Goal: Obtain resource: Download file/media

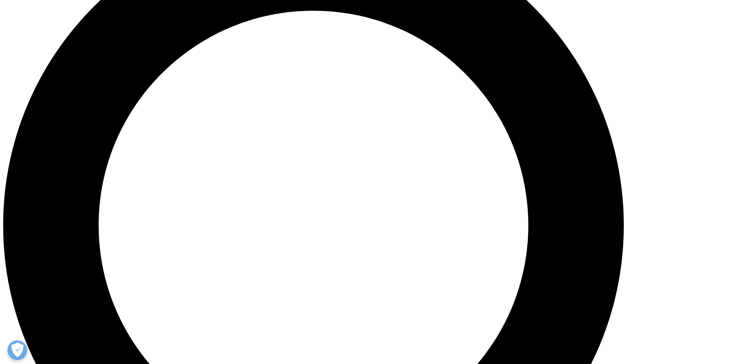
scroll to position [946, 0]
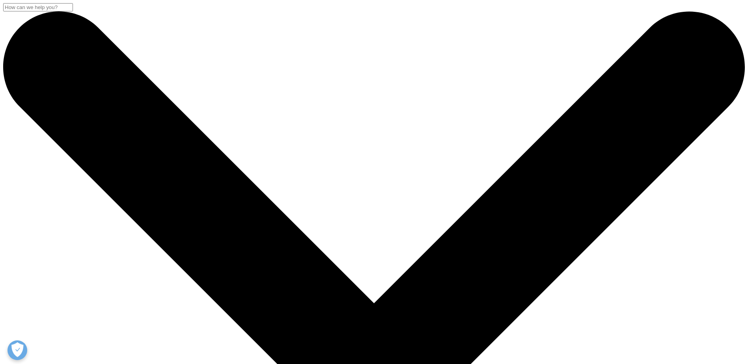
scroll to position [39, 0]
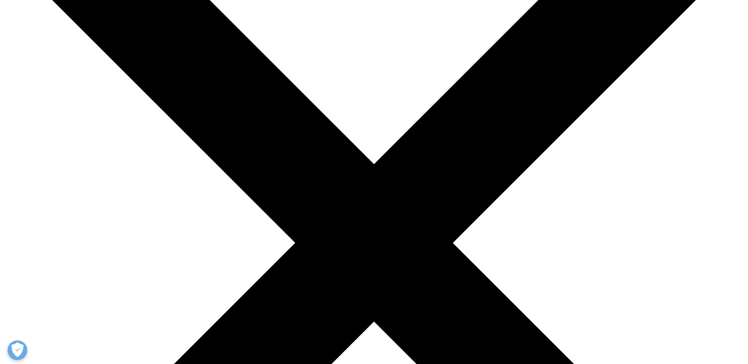
scroll to position [158, 0]
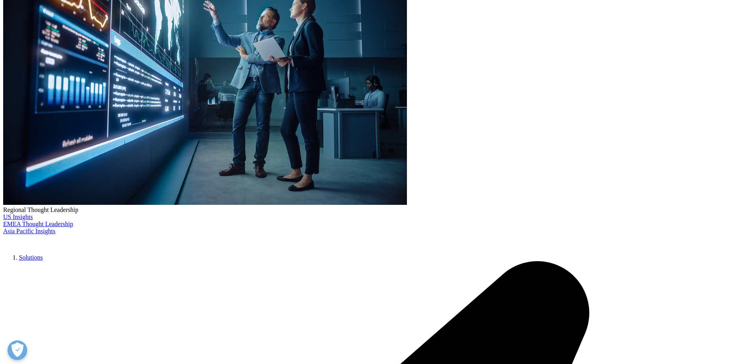
type input "portch"
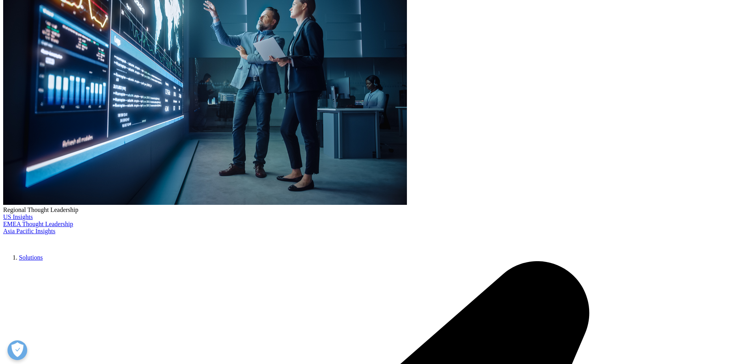
drag, startPoint x: 201, startPoint y: 270, endPoint x: 140, endPoint y: 261, distance: 62.1
type input "matt"
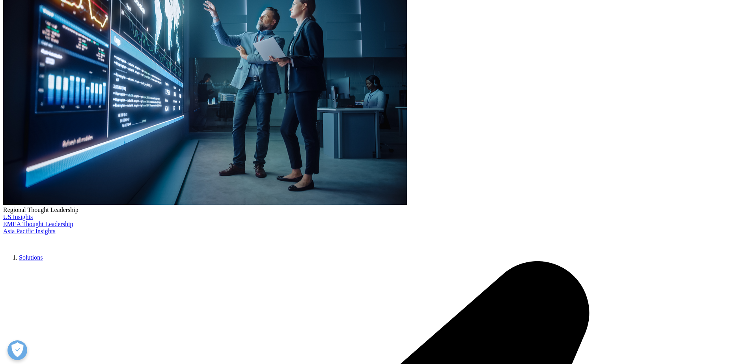
scroll to position [340, 465]
type input "portchmdp@gmail.com"
type input "Sr. Consultant"
type input "MPC and R LLC"
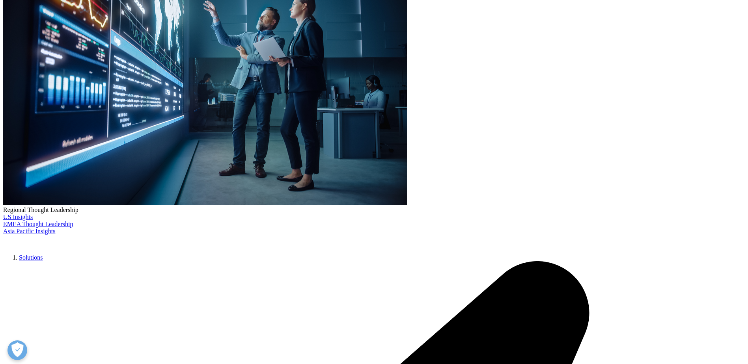
select select "[GEOGRAPHIC_DATA]"
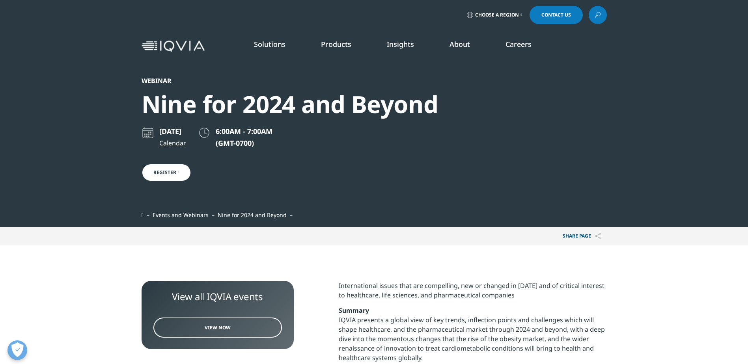
click at [161, 171] on link "Register" at bounding box center [166, 173] width 50 height 18
